Goal: Book appointment/travel/reservation

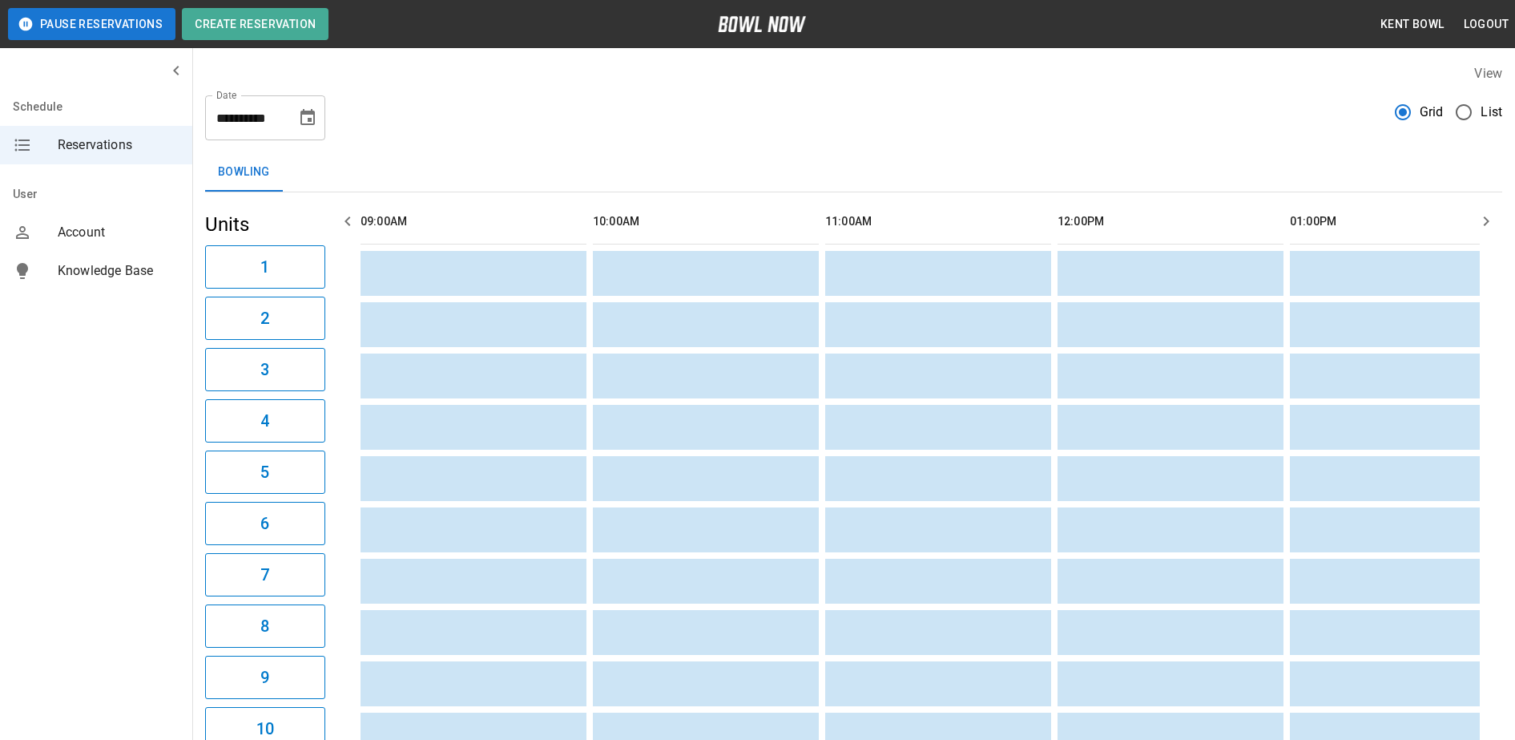
scroll to position [0, 2557]
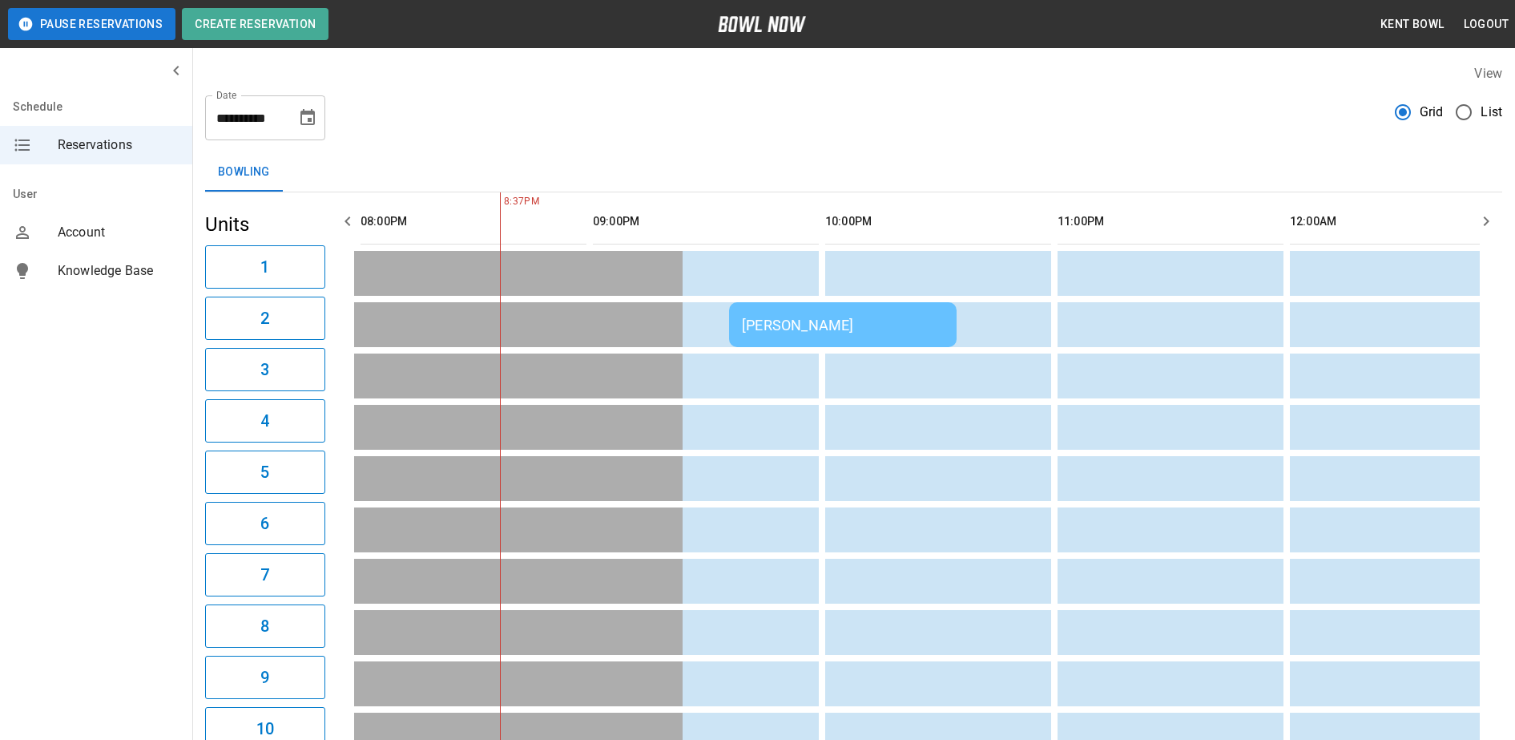
click at [1483, 108] on span "List" at bounding box center [1492, 112] width 22 height 19
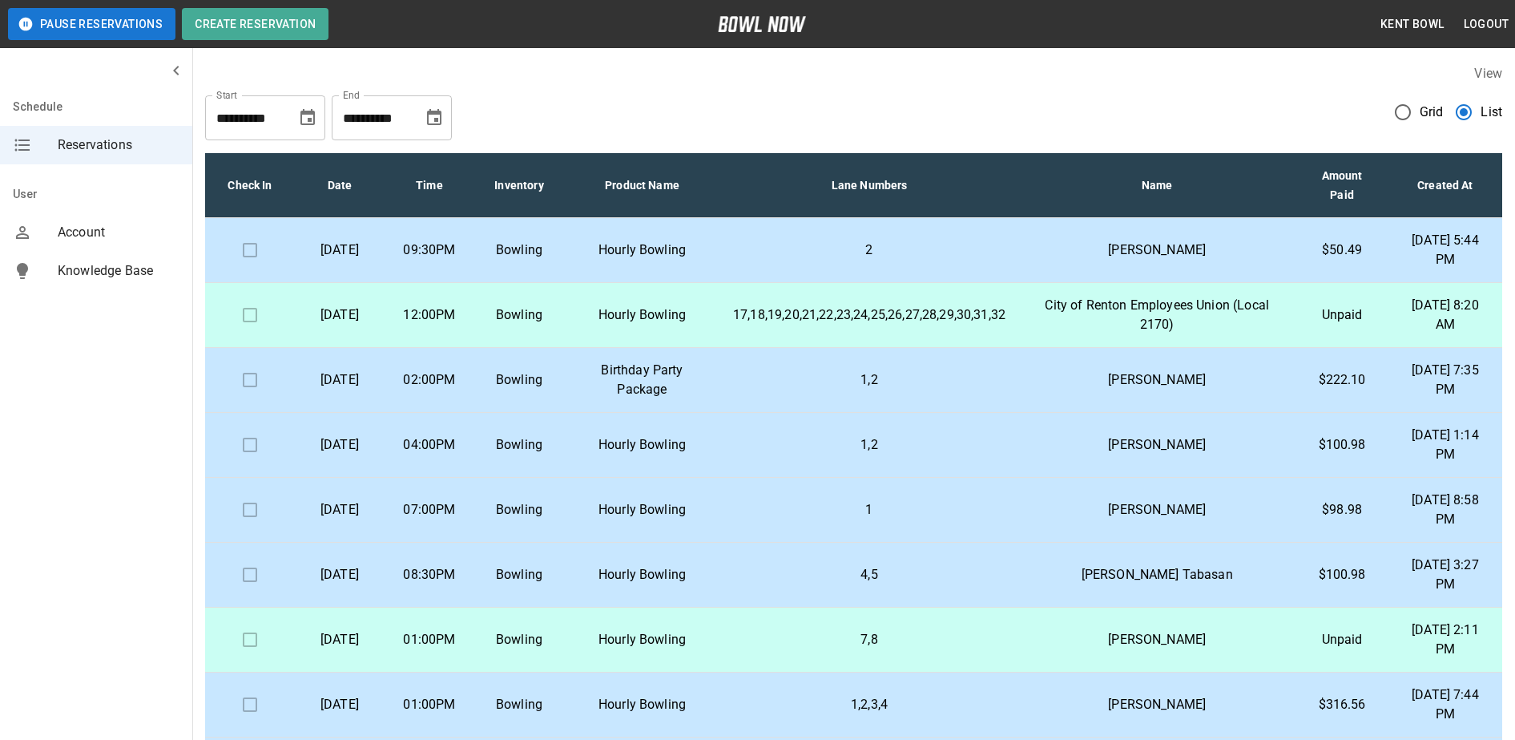
click at [646, 388] on p "Birthday Party Package" at bounding box center [642, 380] width 131 height 38
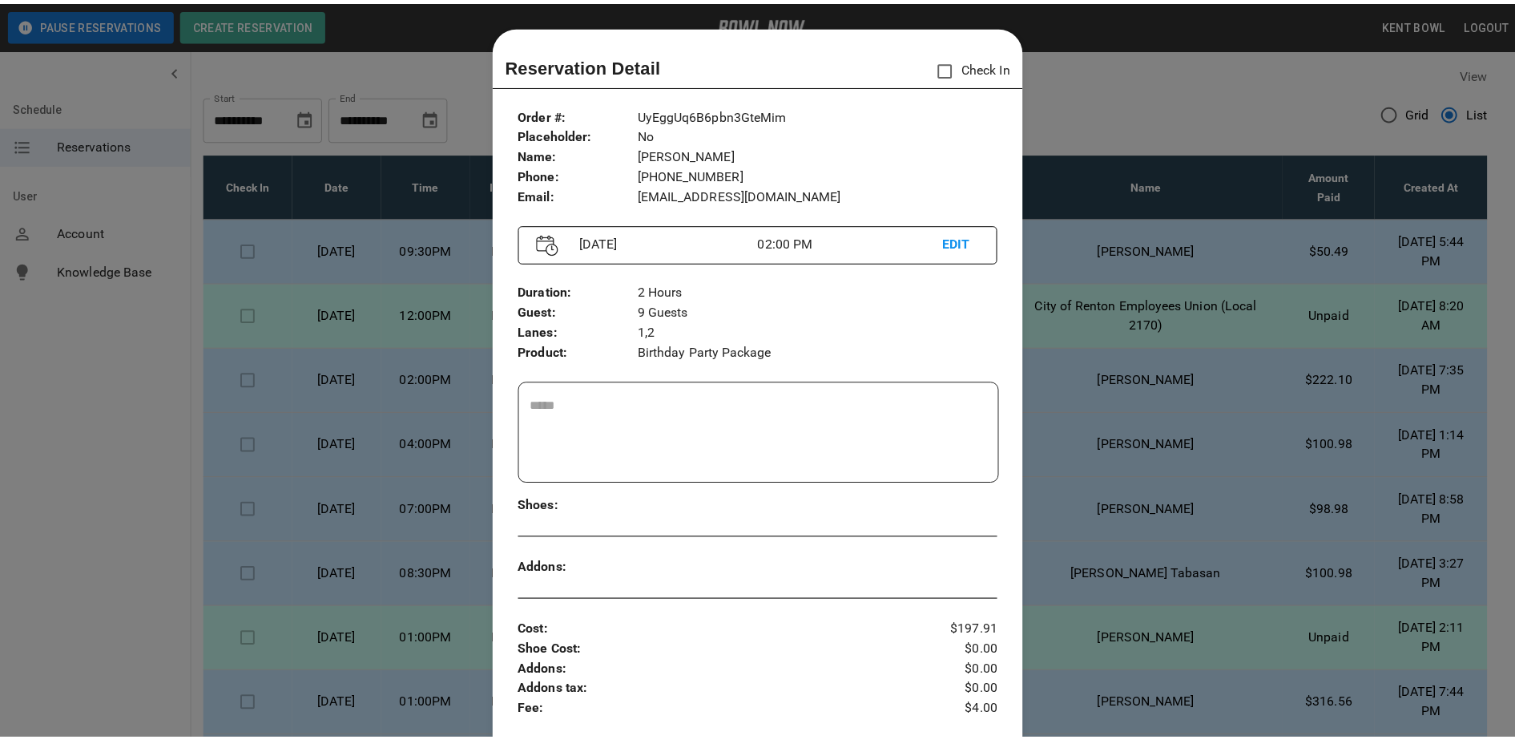
scroll to position [26, 0]
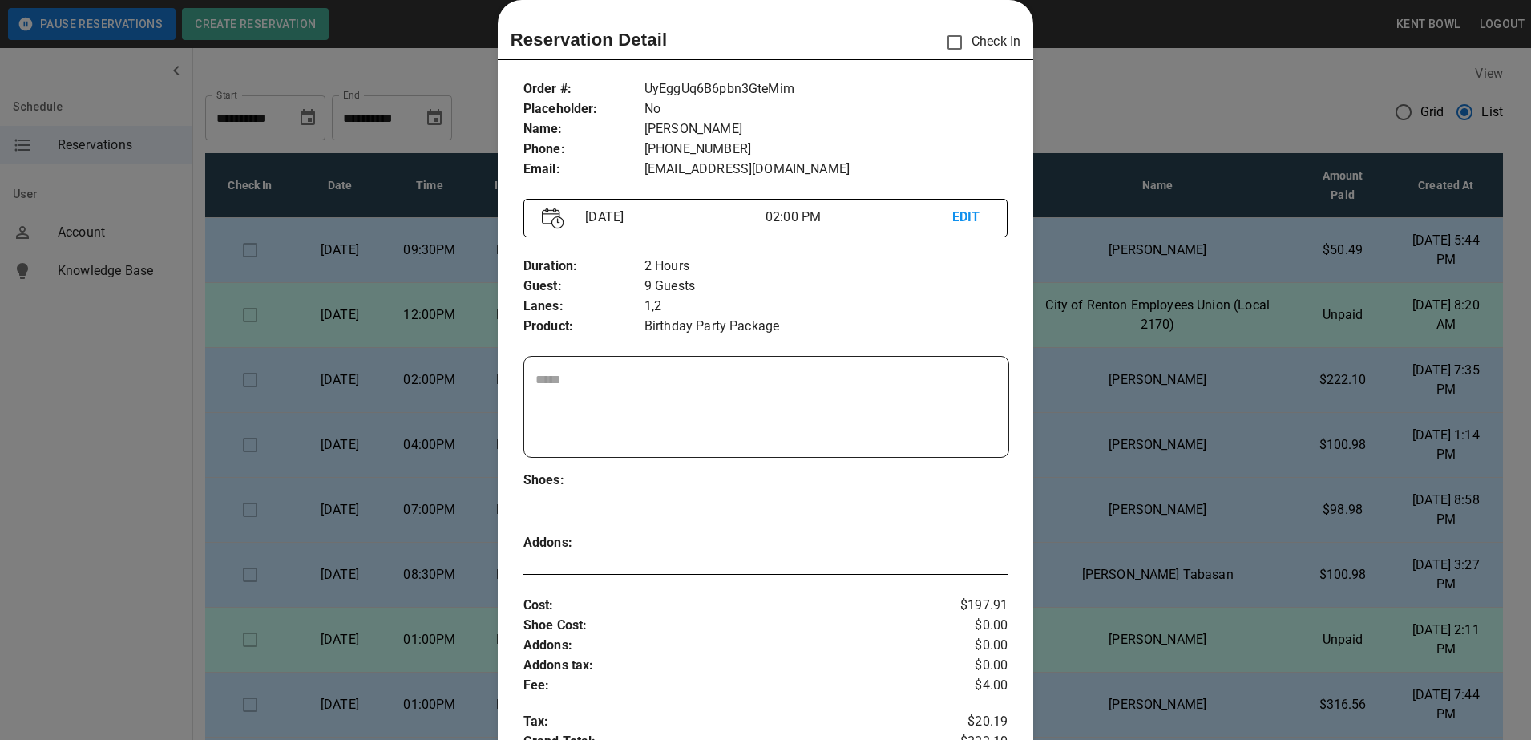
click at [163, 493] on div at bounding box center [765, 370] width 1531 height 740
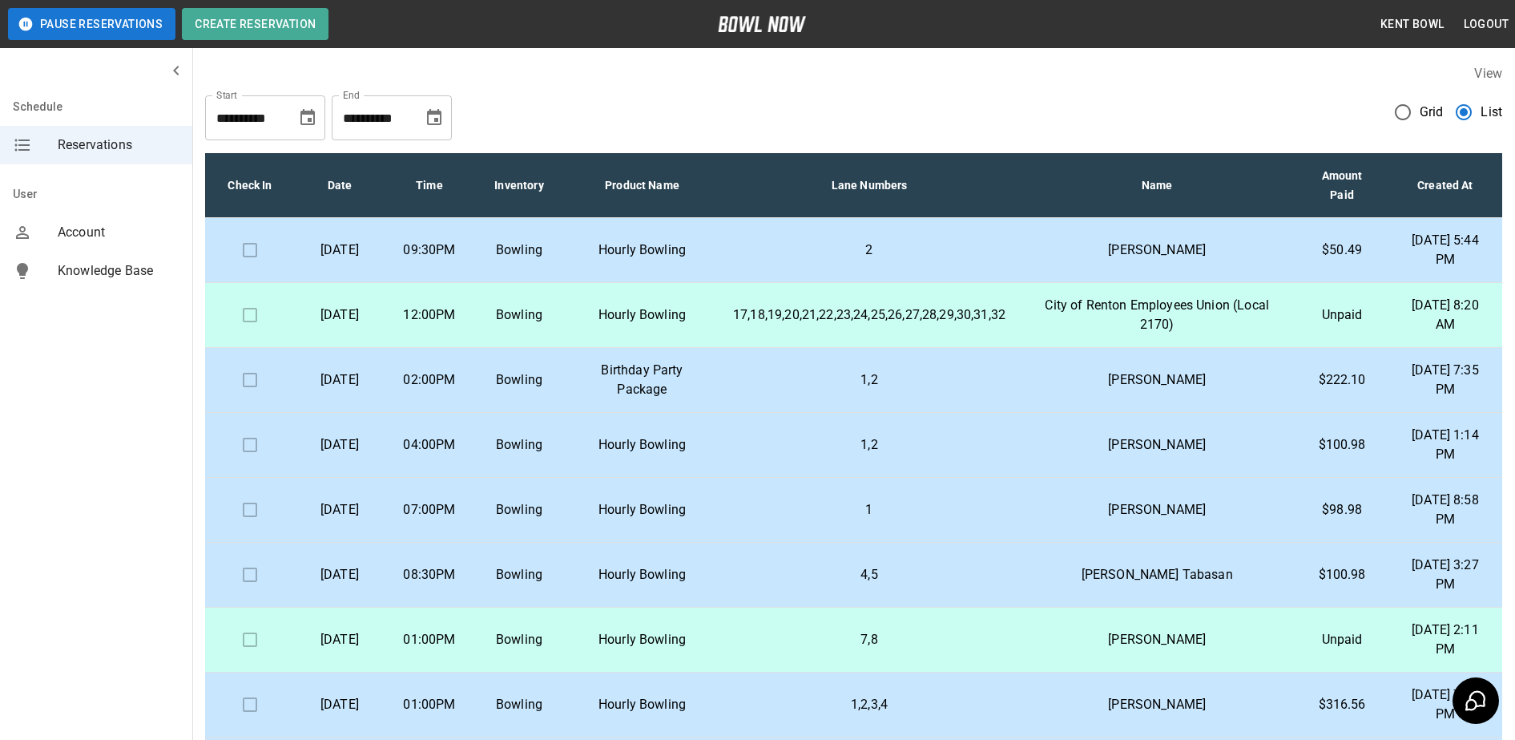
click at [907, 271] on td "2" at bounding box center [869, 250] width 298 height 65
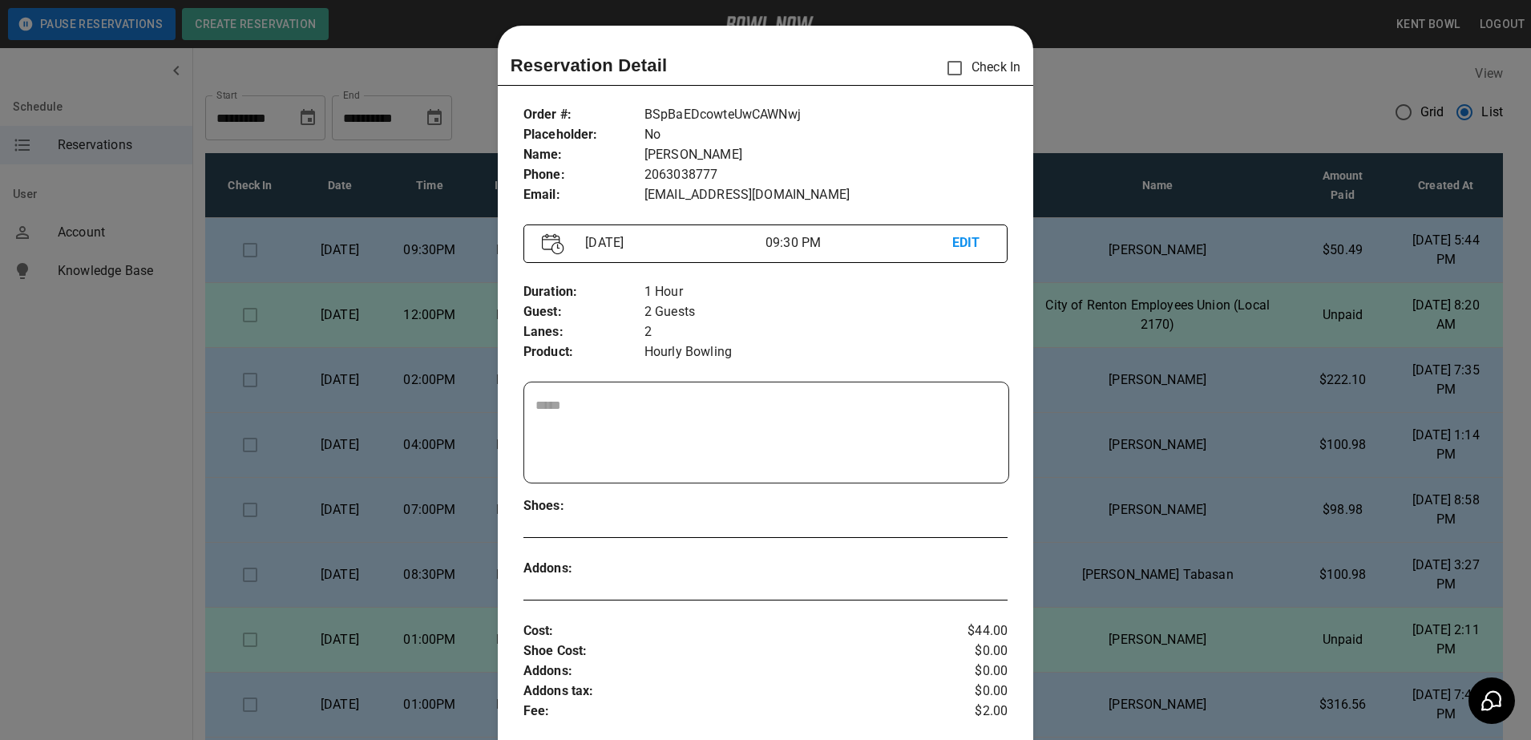
scroll to position [26, 0]
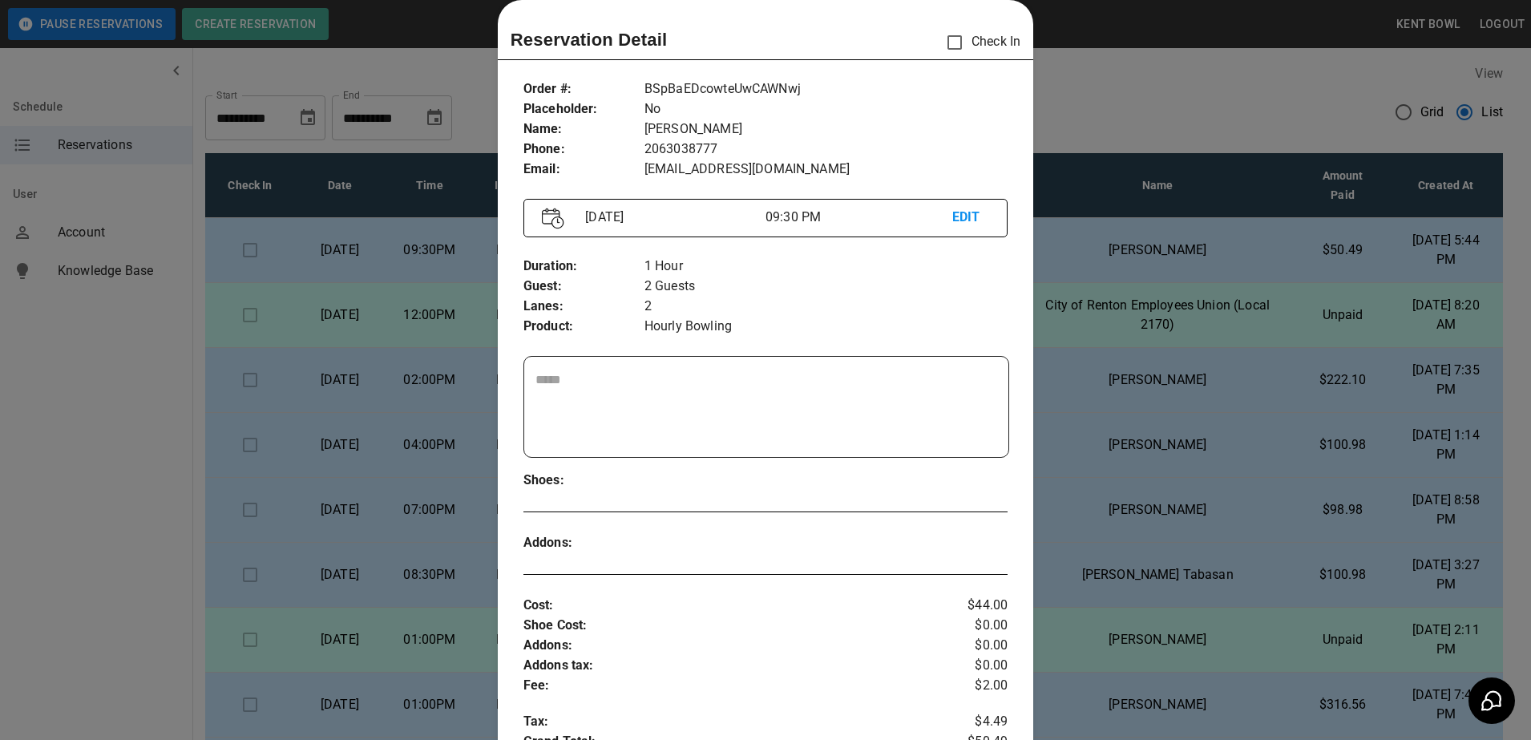
click at [89, 365] on div at bounding box center [765, 370] width 1531 height 740
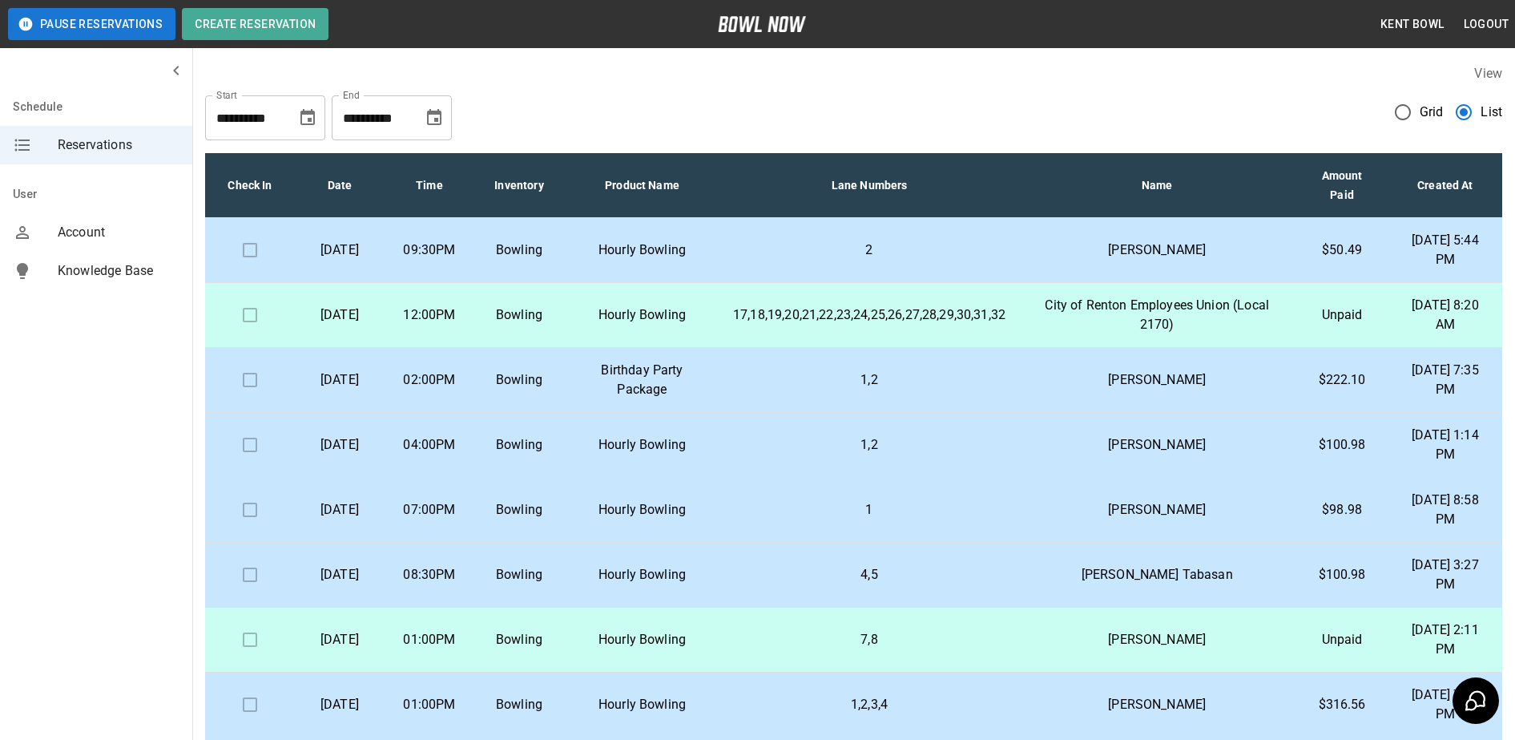
drag, startPoint x: 924, startPoint y: 271, endPoint x: 1003, endPoint y: 104, distance: 184.6
click at [1003, 104] on div "**********" at bounding box center [853, 112] width 1297 height 58
click at [535, 263] on td "Bowling" at bounding box center [519, 250] width 90 height 65
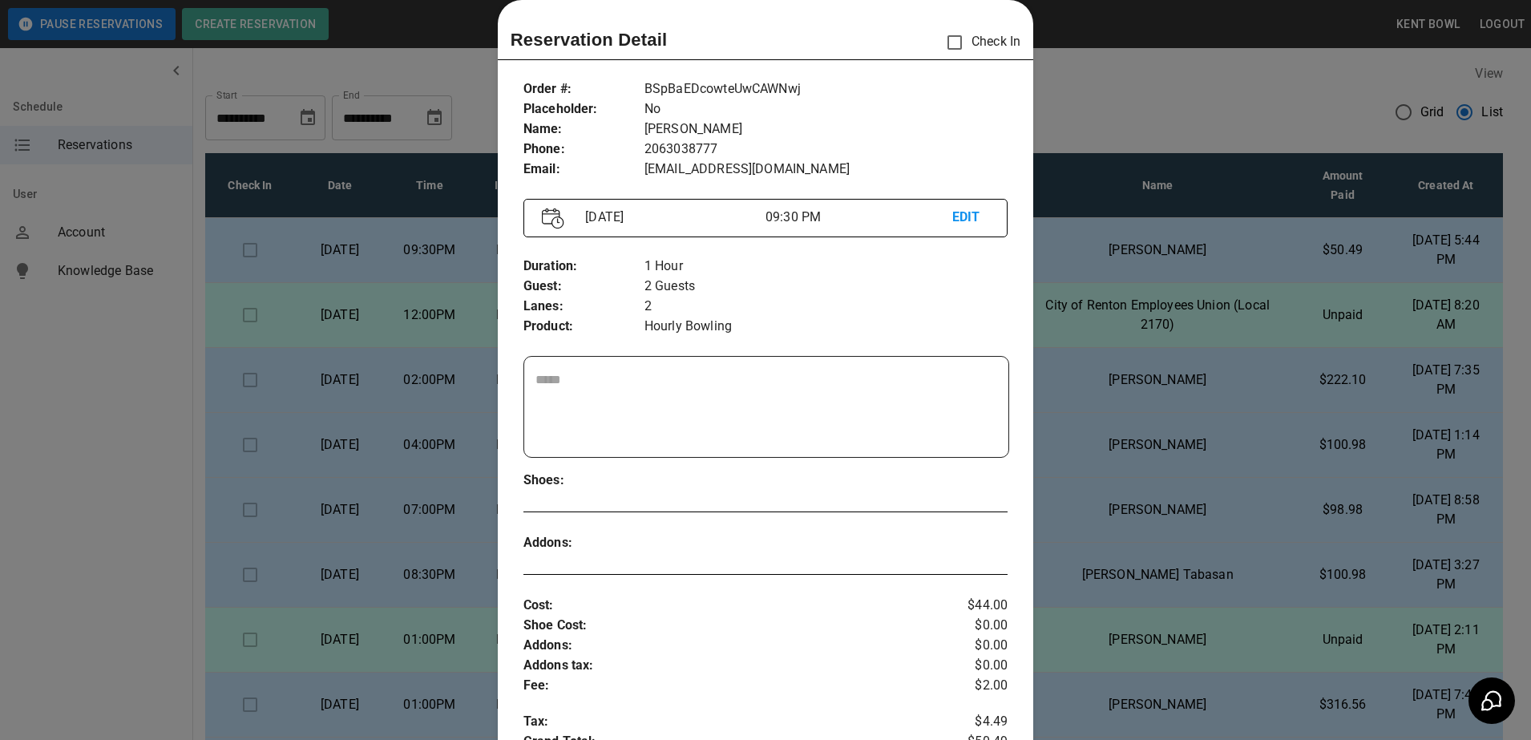
click at [96, 467] on div at bounding box center [765, 370] width 1531 height 740
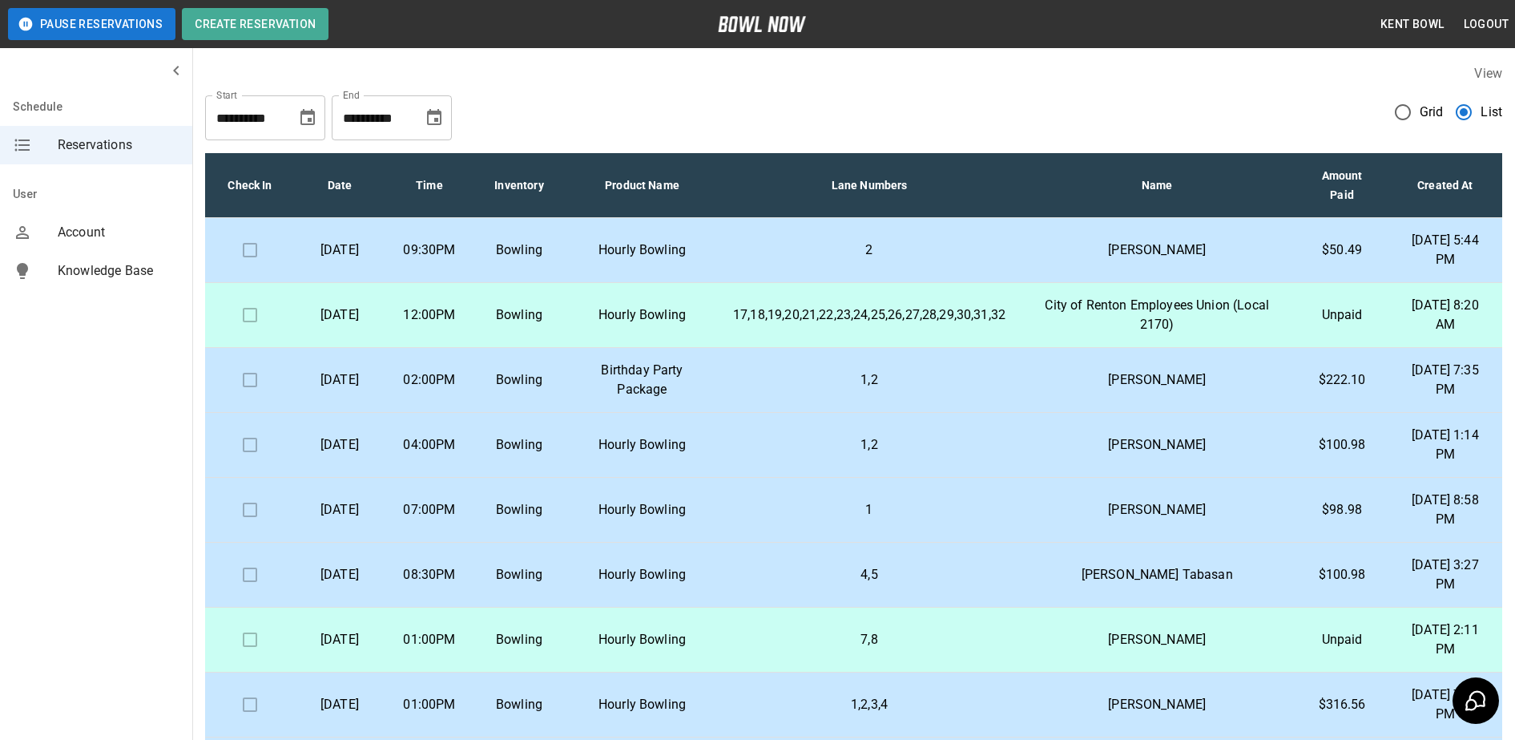
click at [362, 260] on p "[DATE]" at bounding box center [340, 249] width 64 height 19
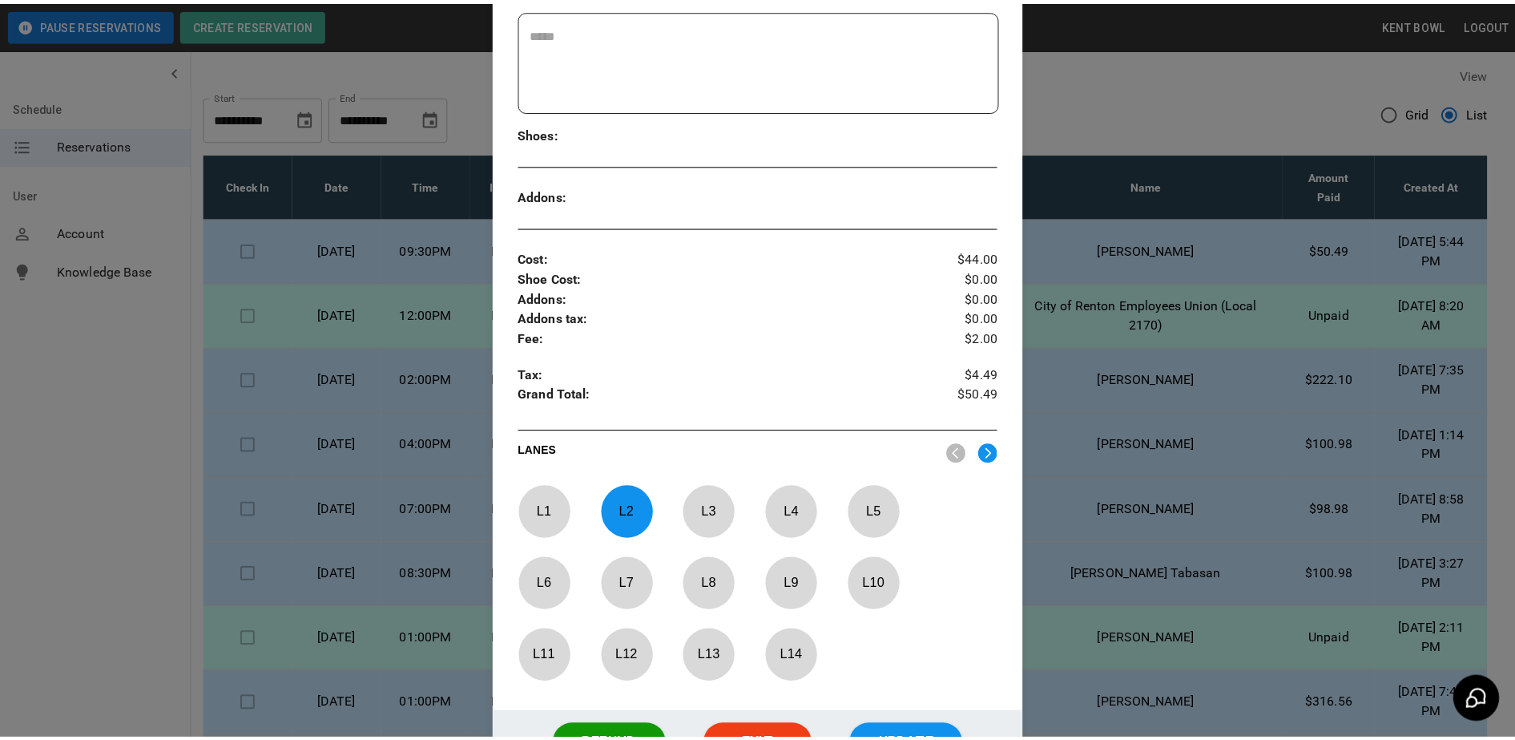
scroll to position [522, 0]
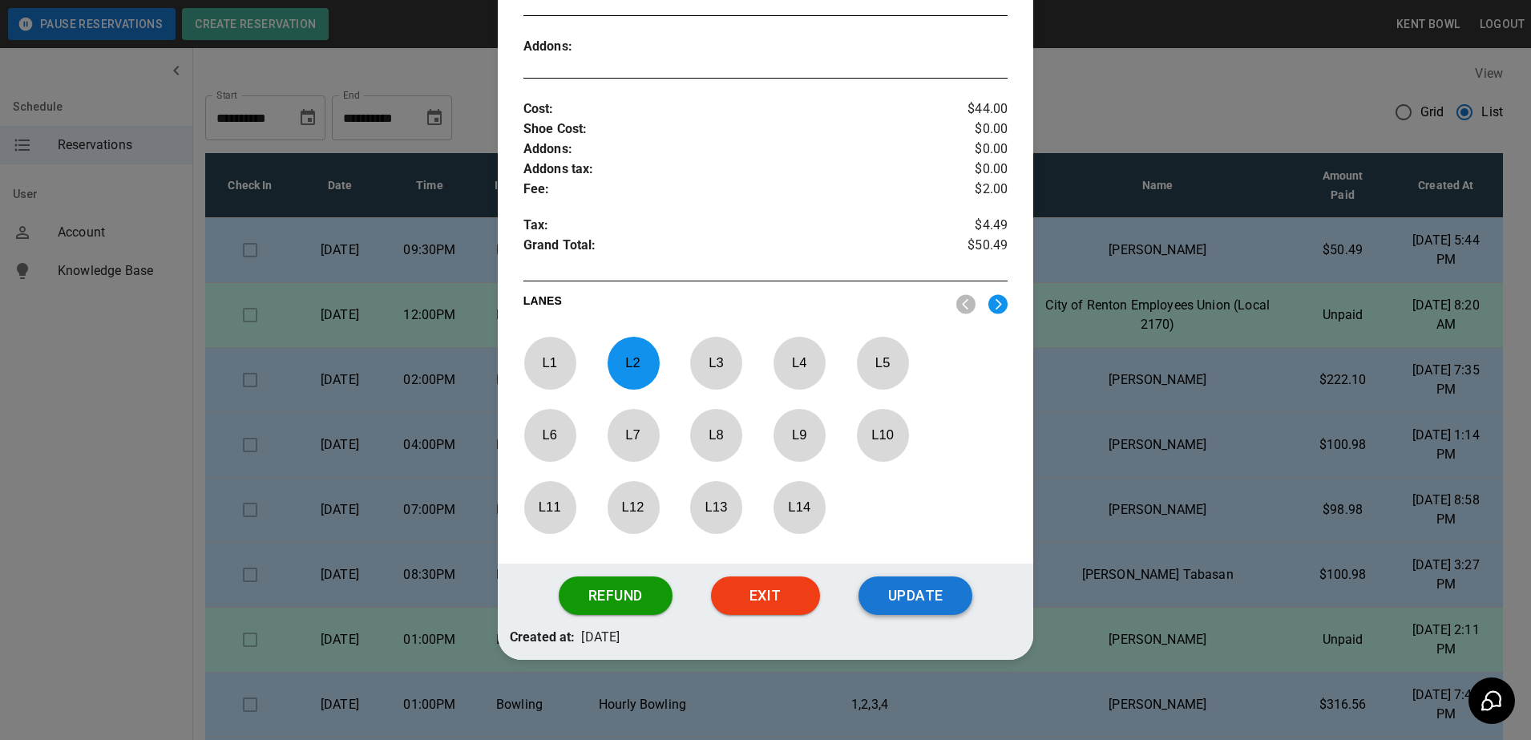
click at [939, 594] on button "Update" at bounding box center [915, 595] width 114 height 38
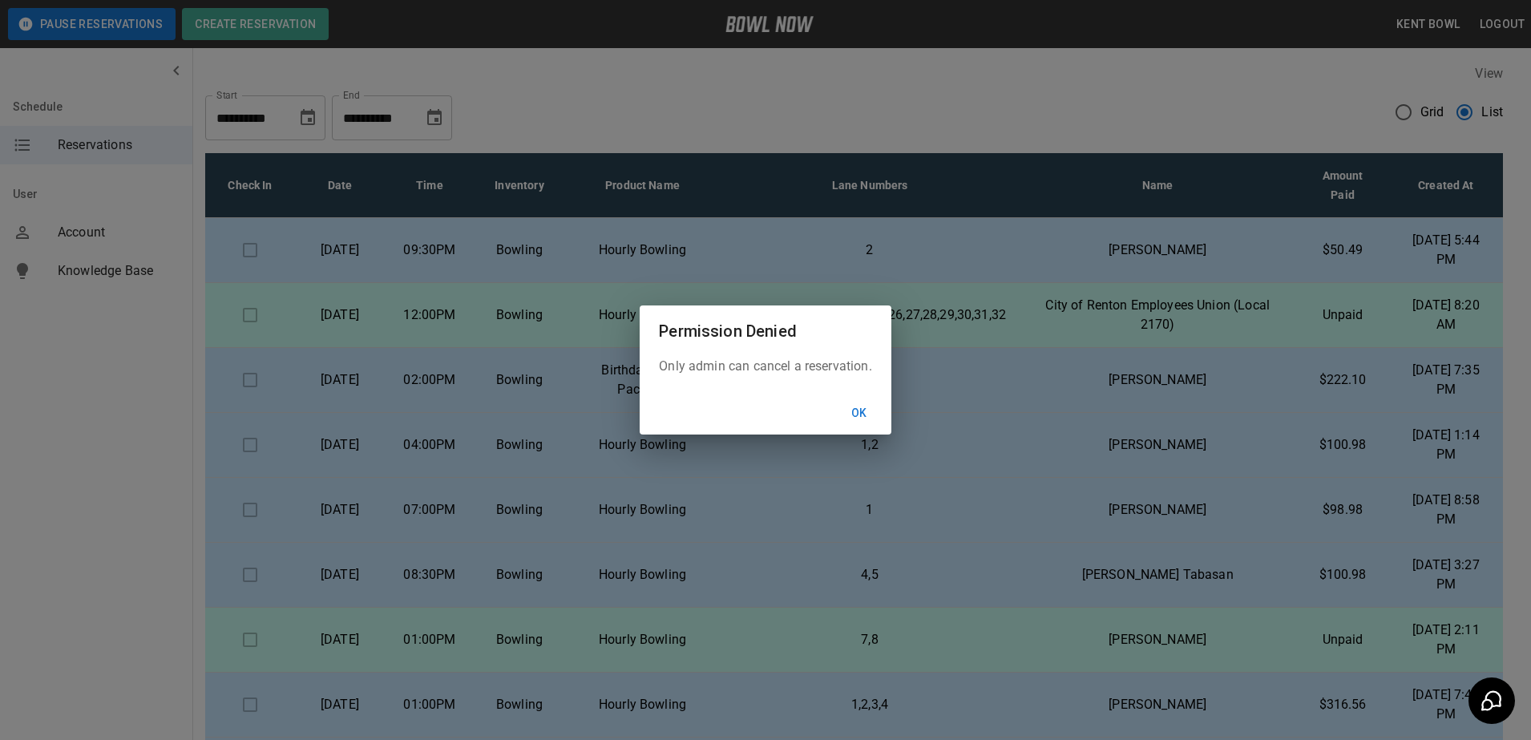
click at [866, 407] on button "Ok" at bounding box center [858, 413] width 51 height 30
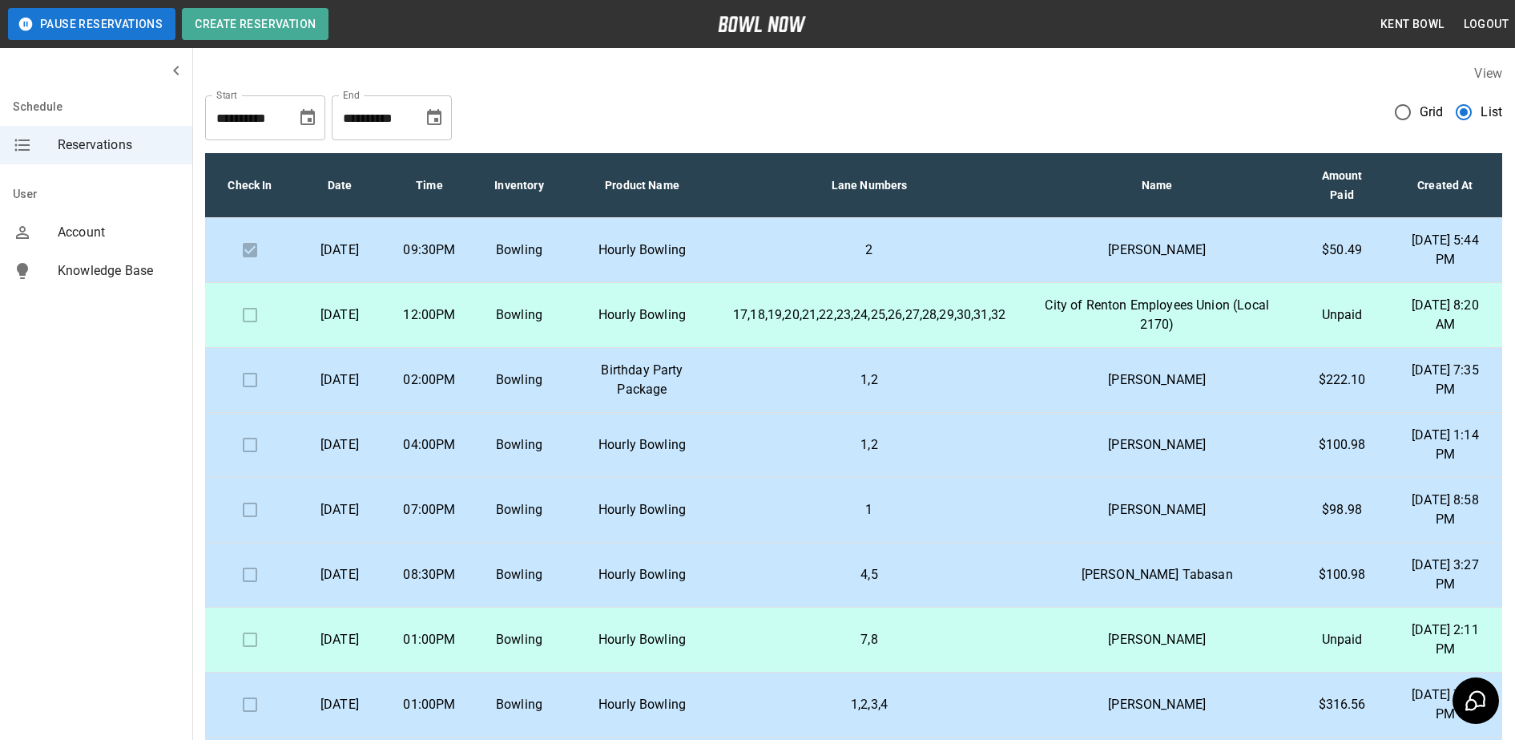
click at [159, 469] on div "Schedule Reservations User Account Knowledge Base" at bounding box center [96, 370] width 193 height 740
